Goal: Contribute content: Add original content to the website for others to see

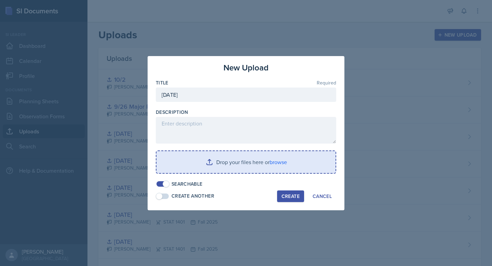
click at [248, 159] on input "file" at bounding box center [246, 162] width 179 height 22
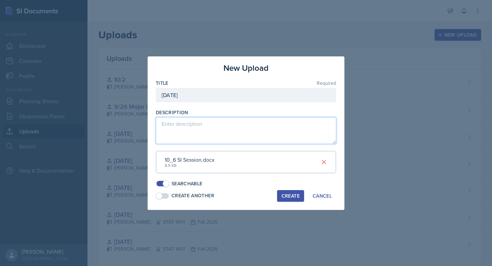
click at [261, 129] on textarea at bounding box center [246, 130] width 181 height 27
type textarea "This is the worksheet I have created that will go along with the SI Session"
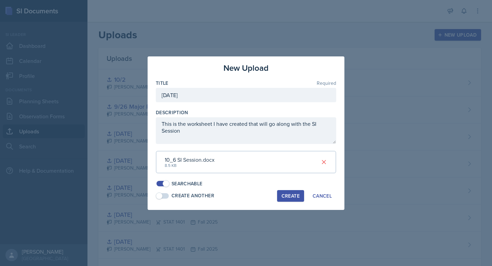
click at [285, 195] on div "Create" at bounding box center [291, 195] width 18 height 5
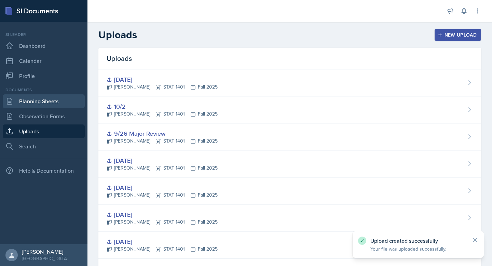
click at [74, 100] on link "Planning Sheets" at bounding box center [44, 101] width 82 height 14
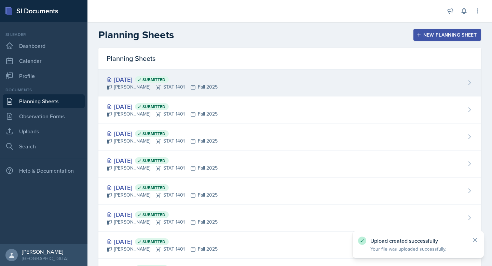
click at [263, 85] on div "[DATE] Submitted [PERSON_NAME] STAT 1401 Fall 2025" at bounding box center [289, 82] width 383 height 27
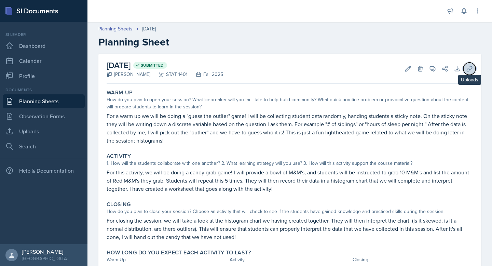
click at [468, 71] on icon at bounding box center [469, 68] width 5 height 5
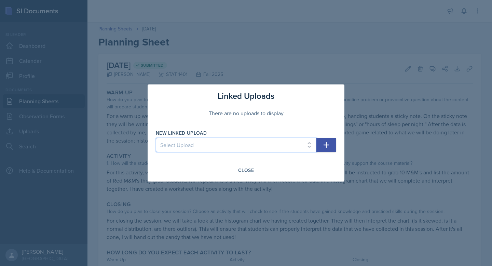
click at [238, 150] on select "Select Upload [DATE] [DATE] SI Session [DATE] [DATE] September 15 [DATE] 9/26 M…" at bounding box center [236, 145] width 161 height 14
select select "b5b85b31-bb8f-4de9-9d62-5e6002aa8dd1"
click at [156, 138] on select "Select Upload [DATE] [DATE] SI Session [DATE] [DATE] September 15 [DATE] 9/26 M…" at bounding box center [236, 145] width 161 height 14
click at [326, 147] on icon "button" at bounding box center [327, 145] width 6 height 6
select select
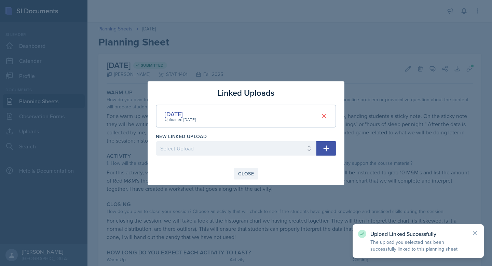
click at [247, 174] on div "Close" at bounding box center [246, 173] width 16 height 5
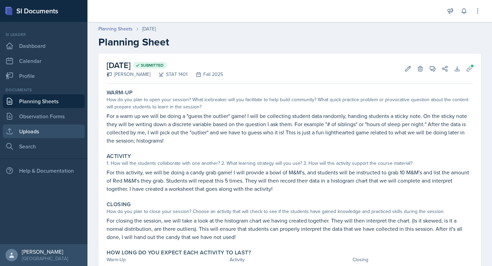
click at [42, 128] on link "Uploads" at bounding box center [44, 131] width 82 height 14
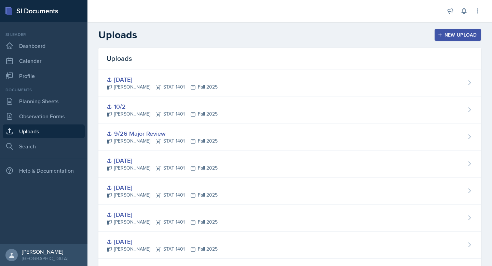
click at [468, 39] on button "New Upload" at bounding box center [458, 35] width 47 height 12
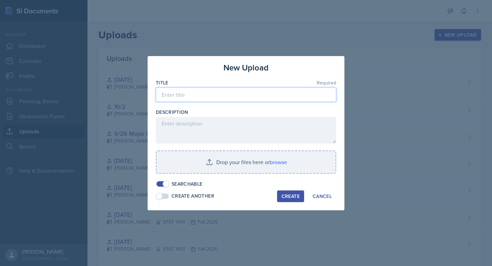
click at [254, 95] on input at bounding box center [246, 95] width 181 height 14
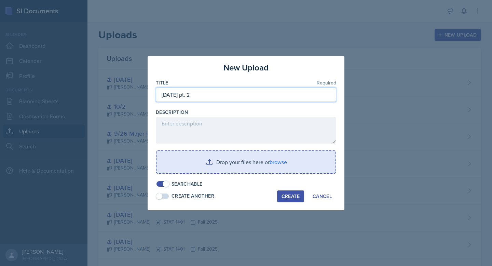
type input "[DATE] pt. 2"
click at [236, 169] on input "file" at bounding box center [246, 162] width 179 height 22
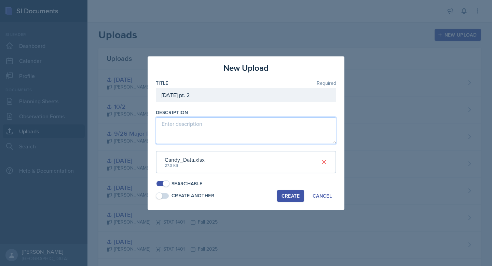
click at [228, 131] on textarea at bounding box center [246, 130] width 181 height 27
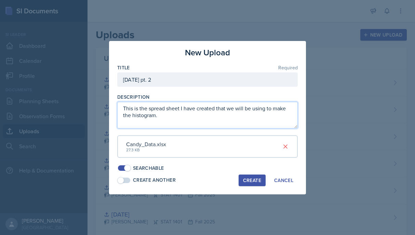
type textarea "This is the spread sheet I have created that we will be using to make the histo…"
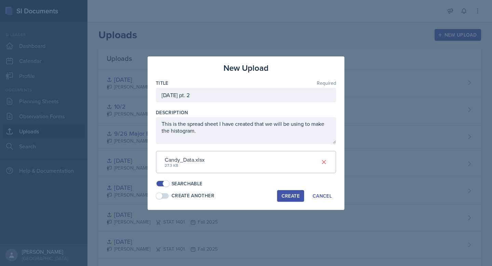
click at [288, 198] on div "Create" at bounding box center [291, 195] width 18 height 5
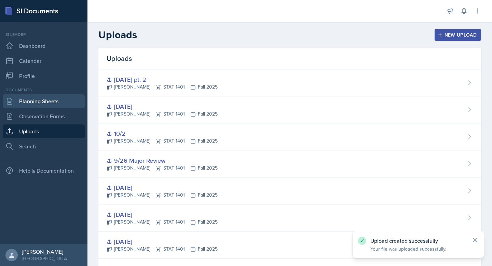
click at [55, 99] on link "Planning Sheets" at bounding box center [44, 101] width 82 height 14
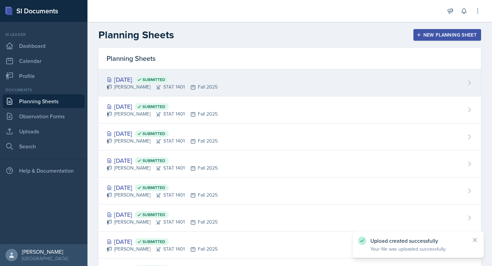
click at [274, 77] on div "[DATE] Submitted [PERSON_NAME] STAT 1401 Fall 2025" at bounding box center [289, 82] width 383 height 27
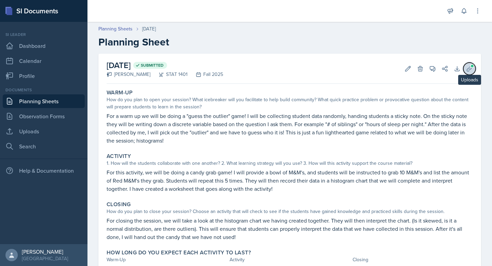
click at [473, 70] on icon at bounding box center [469, 68] width 7 height 7
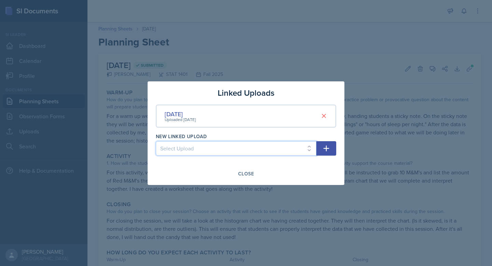
click at [223, 149] on select "Select Upload [DATE] [DATE] SI Session [DATE] [DATE] September 15 [DATE] 9/26 M…" at bounding box center [236, 148] width 161 height 14
select select "42f08c62-1649-4aaf-8693-49d19ab50679"
click at [156, 141] on select "Select Upload [DATE] [DATE] SI Session [DATE] [DATE] September 15 [DATE] 9/26 M…" at bounding box center [236, 148] width 161 height 14
click at [327, 153] on button "button" at bounding box center [327, 148] width 20 height 14
select select
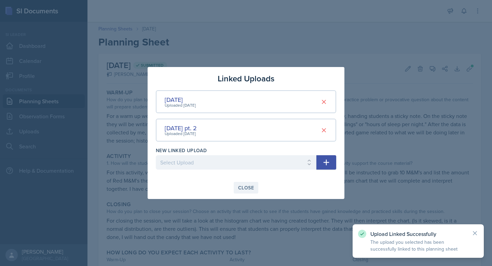
click at [251, 186] on div "Close" at bounding box center [246, 187] width 16 height 5
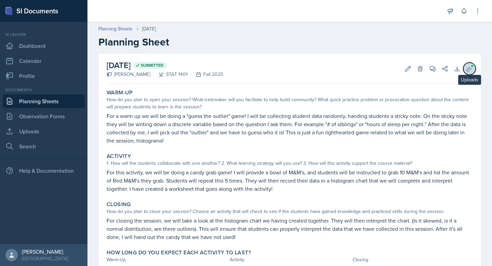
click at [467, 67] on icon at bounding box center [469, 68] width 7 height 7
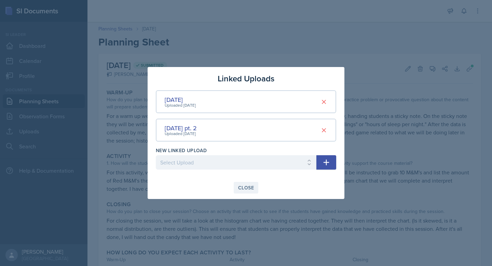
click at [242, 188] on div "Close" at bounding box center [246, 187] width 16 height 5
